Goal: Go to known website: Go to known website

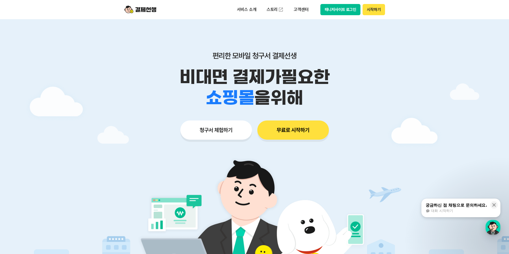
click at [334, 9] on button "매니저사이트 로그인" at bounding box center [340, 9] width 40 height 11
click at [339, 11] on button "매니저사이트 로그인" at bounding box center [340, 9] width 40 height 11
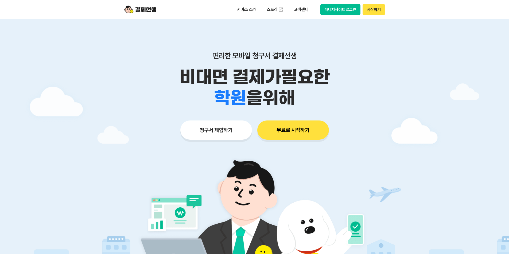
click at [339, 10] on button "매니저사이트 로그인" at bounding box center [340, 9] width 40 height 11
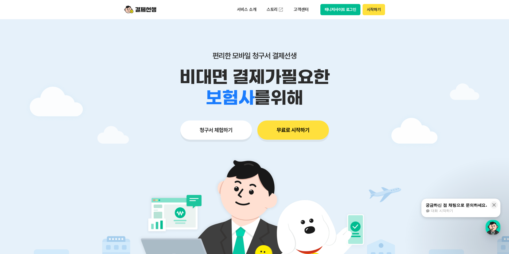
click at [333, 10] on button "매니저사이트 로그인" at bounding box center [340, 9] width 40 height 11
click at [348, 12] on button "매니저사이트 로그인" at bounding box center [340, 9] width 40 height 11
click at [345, 5] on button "매니저사이트 로그인" at bounding box center [340, 9] width 40 height 11
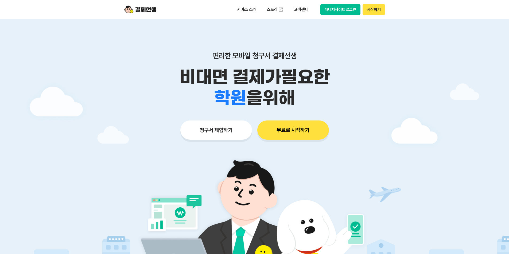
click at [329, 11] on button "매니저사이트 로그인" at bounding box center [340, 9] width 40 height 11
